Goal: Task Accomplishment & Management: Use online tool/utility

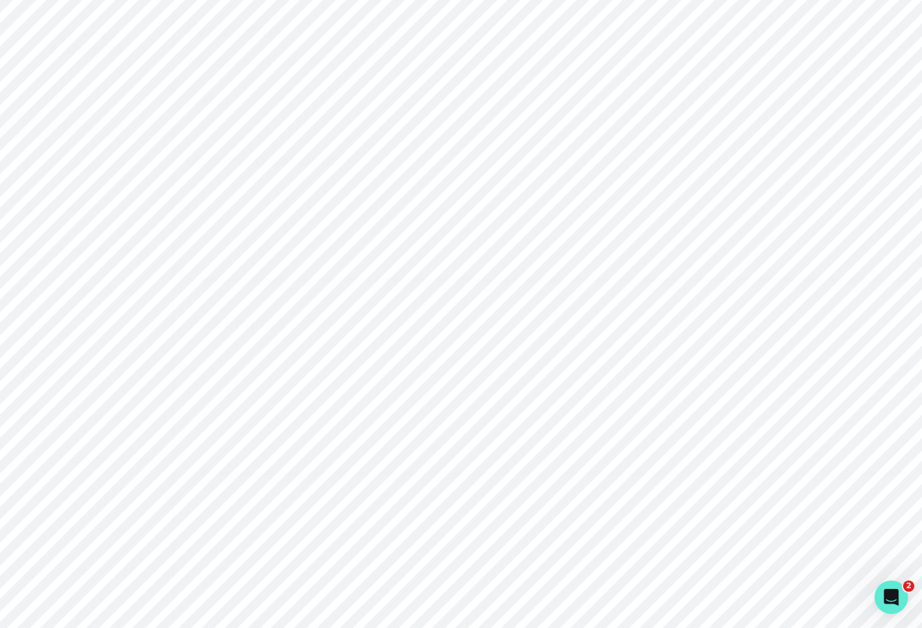
scroll to position [228, 0]
click at [120, 353] on div "Admin Data" at bounding box center [96, 358] width 151 height 17
click at [813, 107] on button "Engagements" at bounding box center [837, 96] width 145 height 46
click at [529, 185] on input "Engagement Title" at bounding box center [548, 180] width 230 height 28
type input "bo gardn"
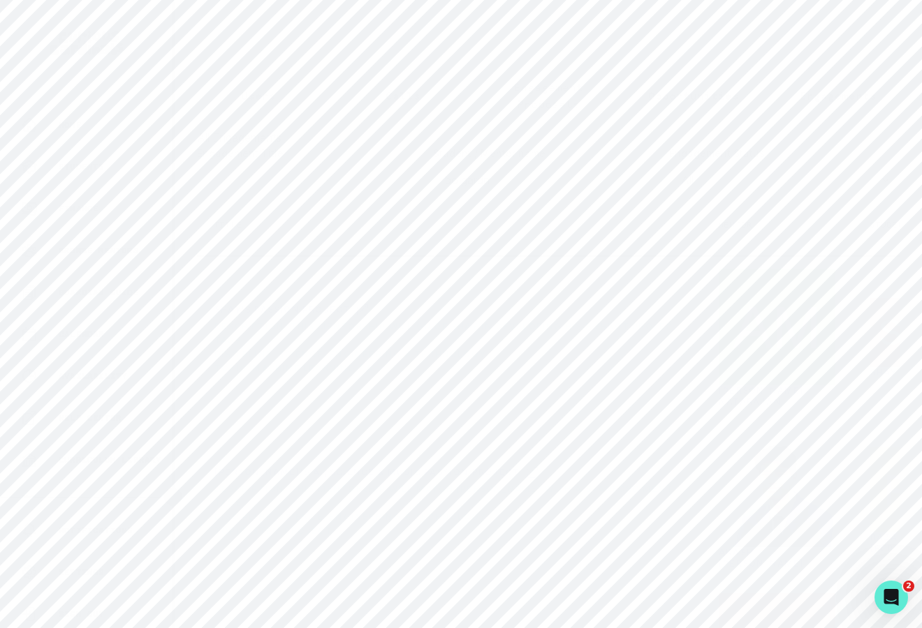
click button "submit" at bounding box center [0, 0] width 0 height 0
click at [122, 369] on button "Admin Data" at bounding box center [86, 358] width 172 height 28
click at [332, 164] on input "Search user by name or email" at bounding box center [548, 160] width 702 height 35
type input "[PERSON_NAME]"
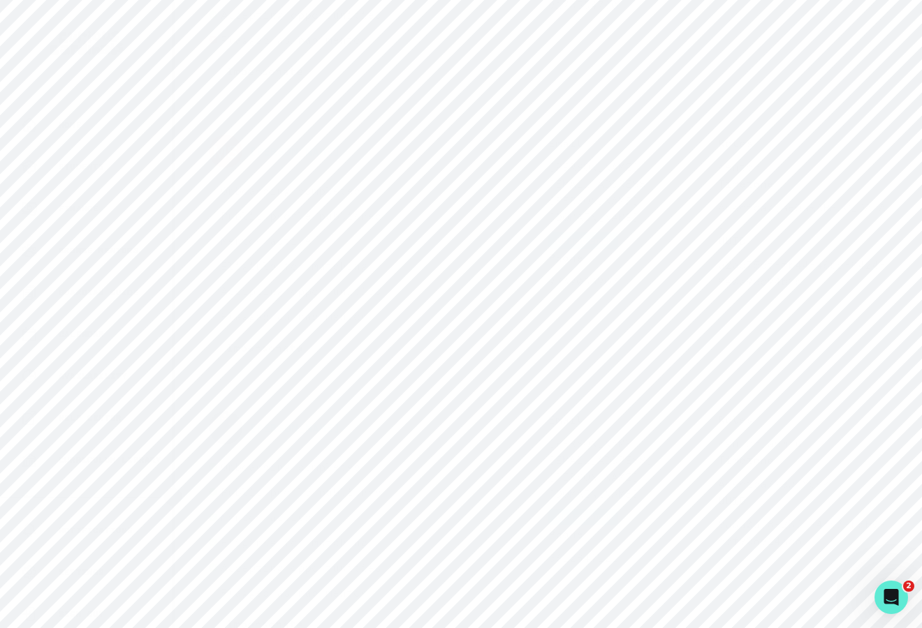
scroll to position [746, 0]
click at [281, 564] on button "Impersonate" at bounding box center [265, 578] width 112 height 29
click at [304, 516] on footer "Impersonate" at bounding box center [264, 532] width 222 height 40
click at [304, 526] on button "Impersonate" at bounding box center [320, 532] width 91 height 28
